Goal: Information Seeking & Learning: Learn about a topic

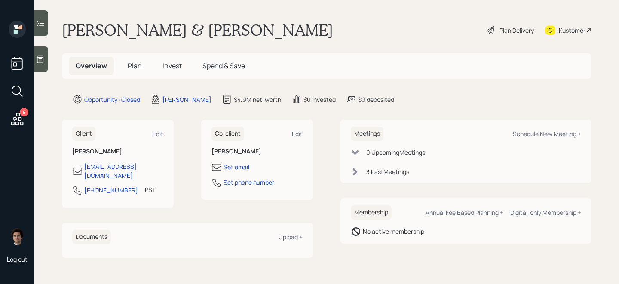
click at [143, 68] on h5 "Plan" at bounding box center [135, 66] width 28 height 18
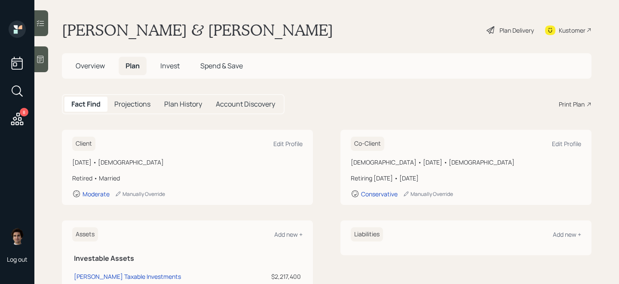
click at [526, 29] on div "Plan Delivery" at bounding box center [516, 30] width 34 height 9
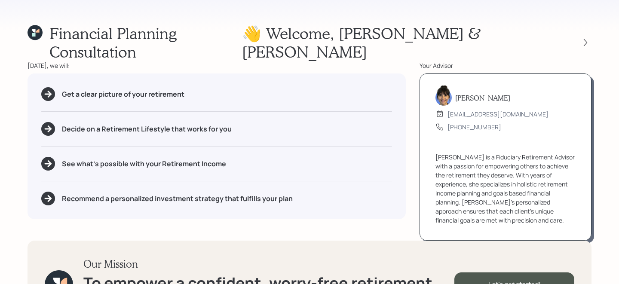
click at [596, 34] on div "Financial Planning Consultation 👋 Welcome , [PERSON_NAME] & Radhika [DATE], we …" at bounding box center [309, 142] width 619 height 284
click at [587, 38] on icon at bounding box center [585, 42] width 9 height 9
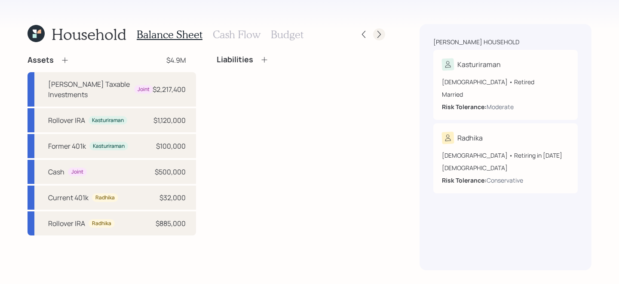
click at [380, 31] on icon at bounding box center [379, 34] width 9 height 9
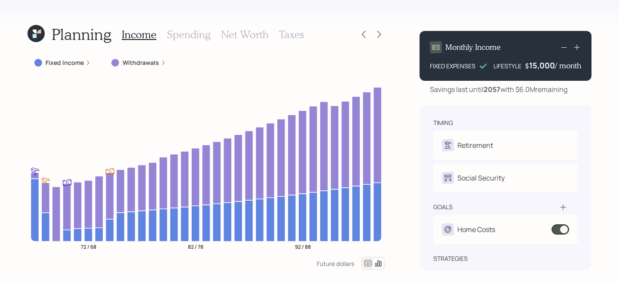
click at [147, 65] on label "Withdrawals" at bounding box center [140, 62] width 37 height 9
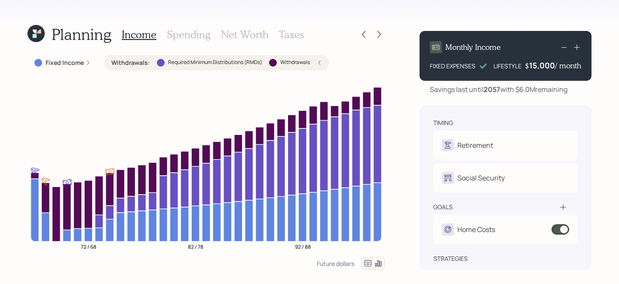
click at [303, 41] on div "Planning Income Spending Net Worth Taxes" at bounding box center [205, 34] width 357 height 21
click at [297, 34] on h3 "Taxes" at bounding box center [291, 34] width 25 height 12
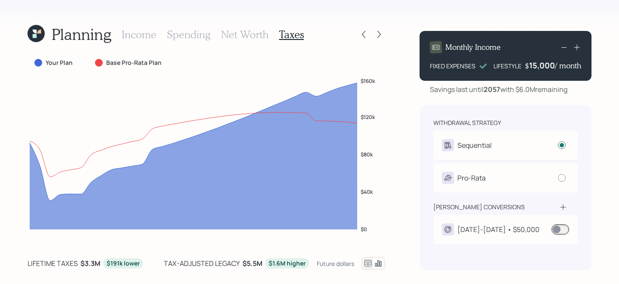
click at [369, 261] on icon at bounding box center [368, 263] width 10 height 10
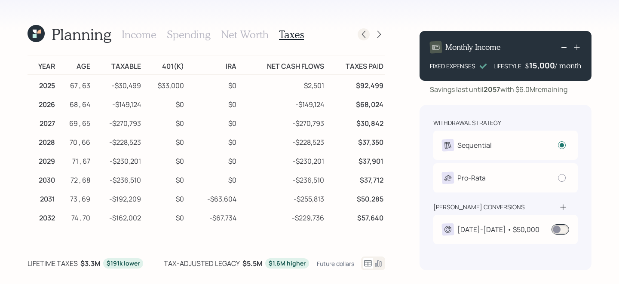
click at [363, 35] on icon at bounding box center [363, 34] width 9 height 9
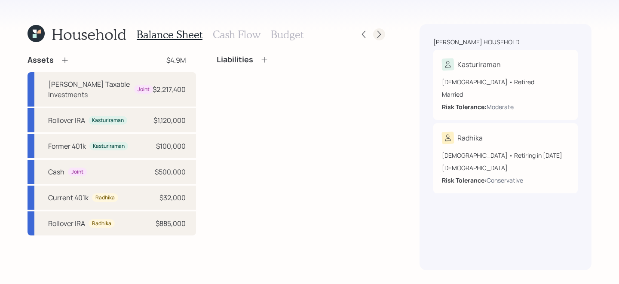
click at [385, 35] on div at bounding box center [379, 34] width 12 height 12
